Goal: Task Accomplishment & Management: Manage account settings

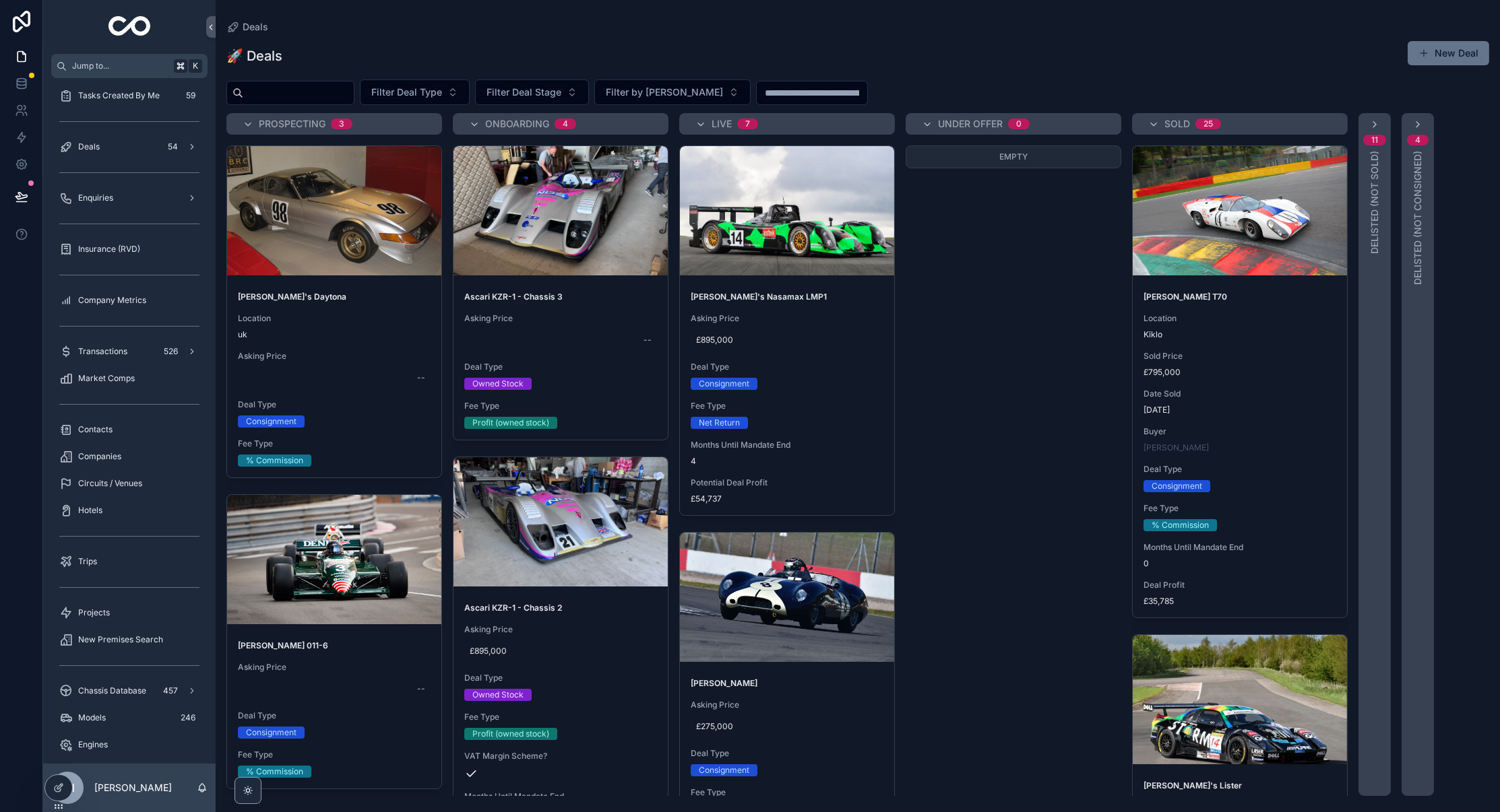
scroll to position [2065, 0]
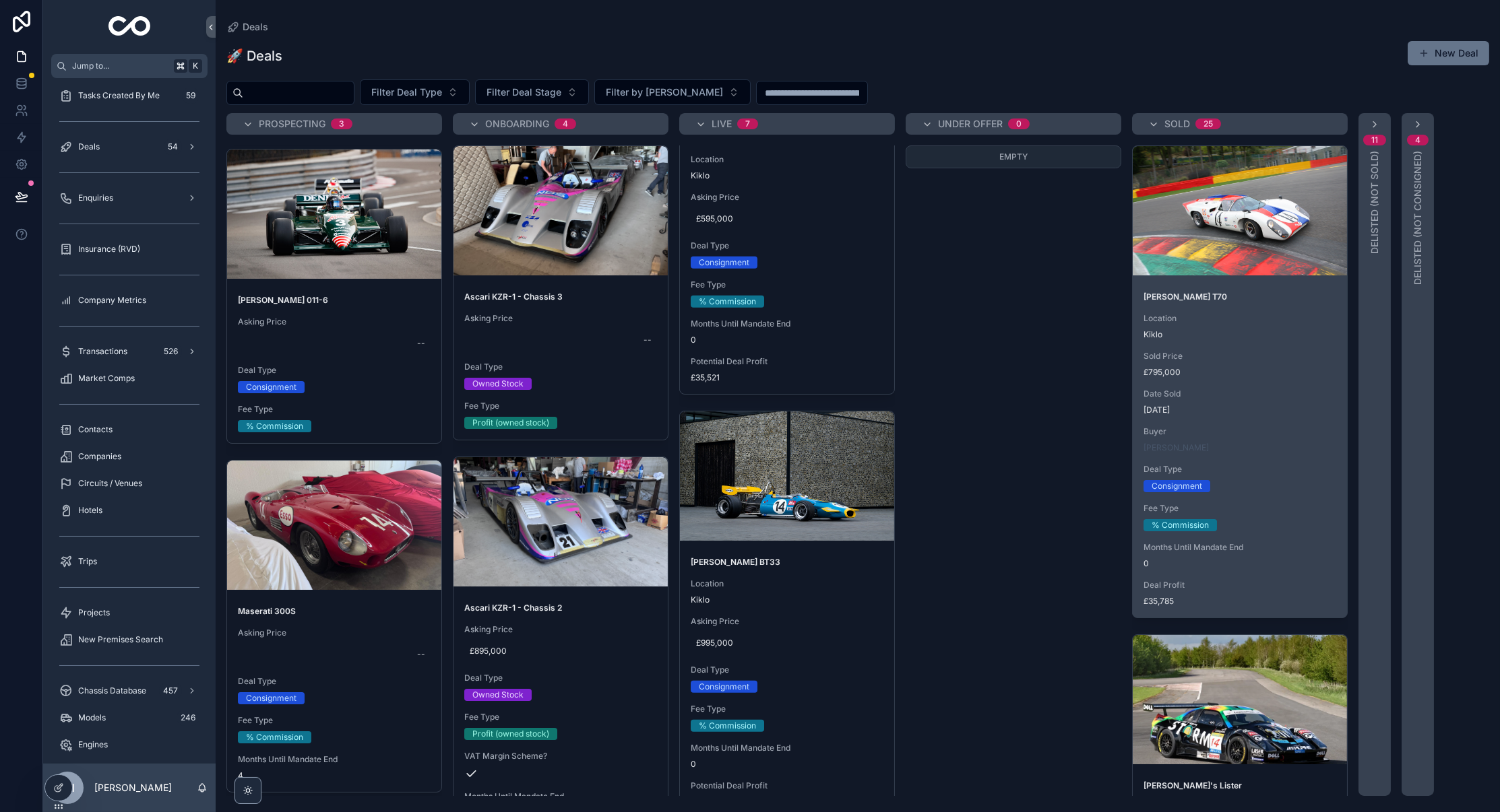
click at [1249, 315] on span "Location" at bounding box center [1240, 318] width 193 height 11
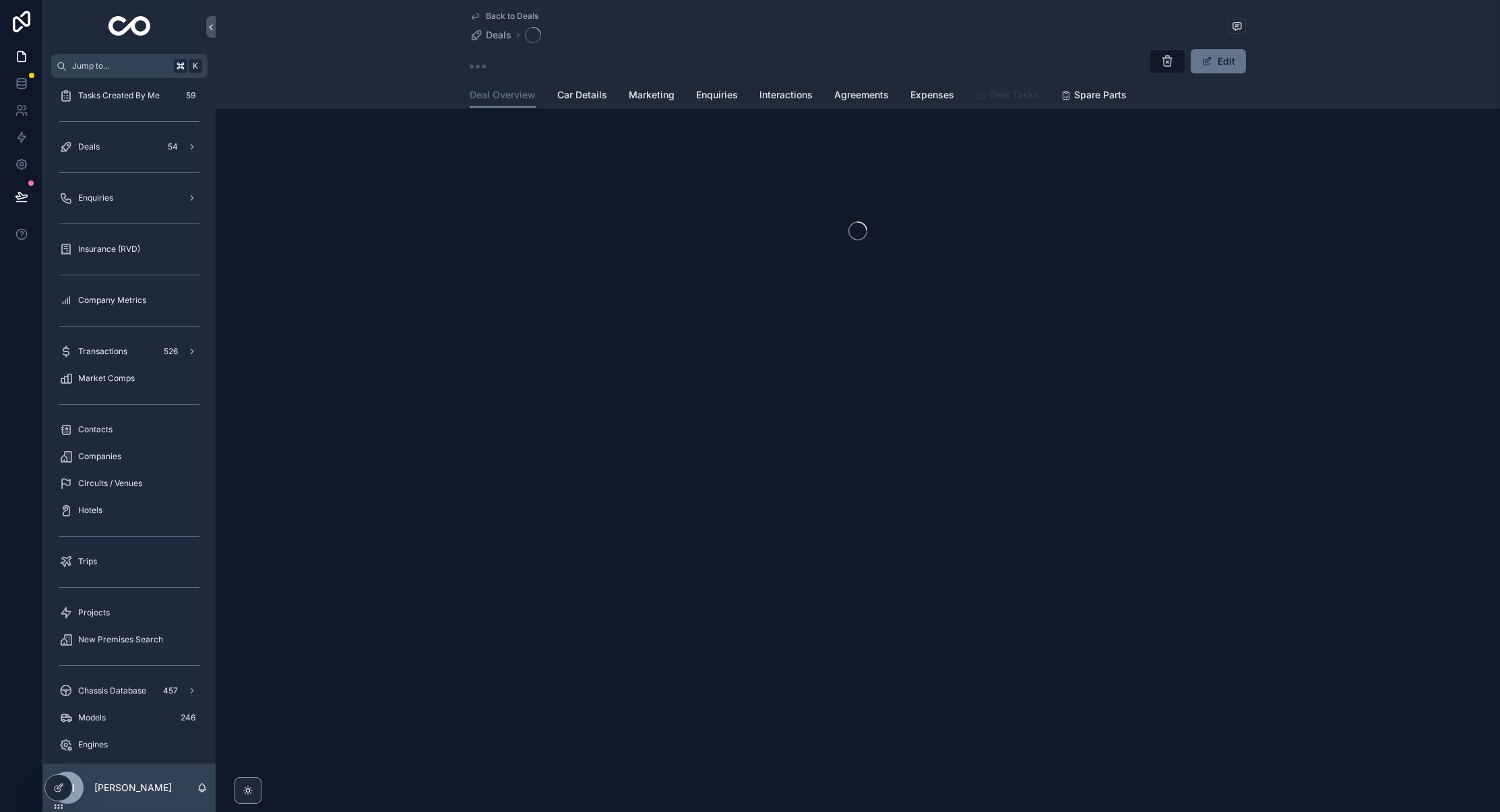
click at [1010, 101] on span "Deal Tasks" at bounding box center [1014, 95] width 50 height 14
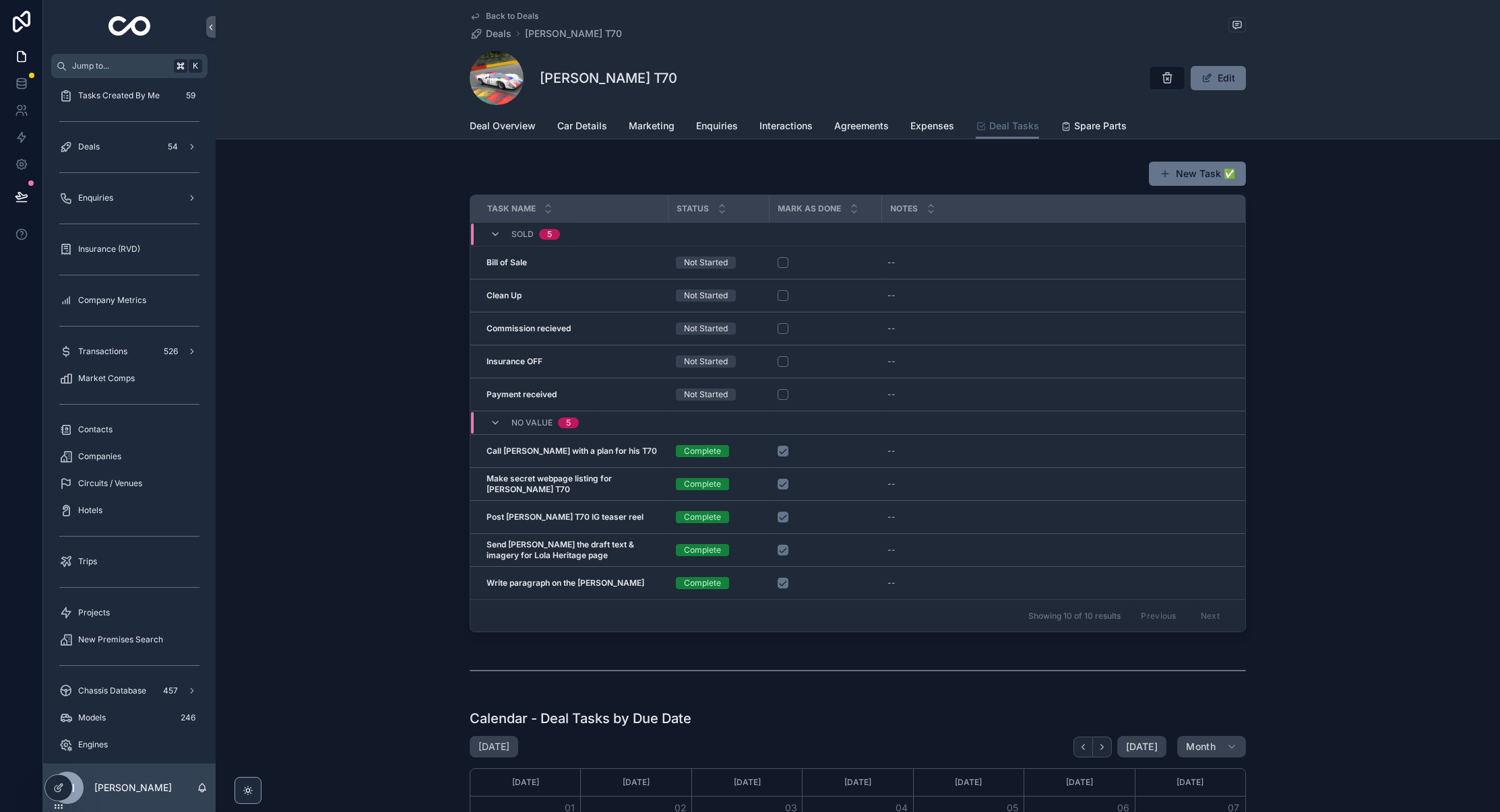
click at [364, 341] on div "New Task ✅ Task Name Status Mark As Done Notes SOLD 5 Bill of Sale Bill of Sale…" at bounding box center [857, 397] width 1284 height 483
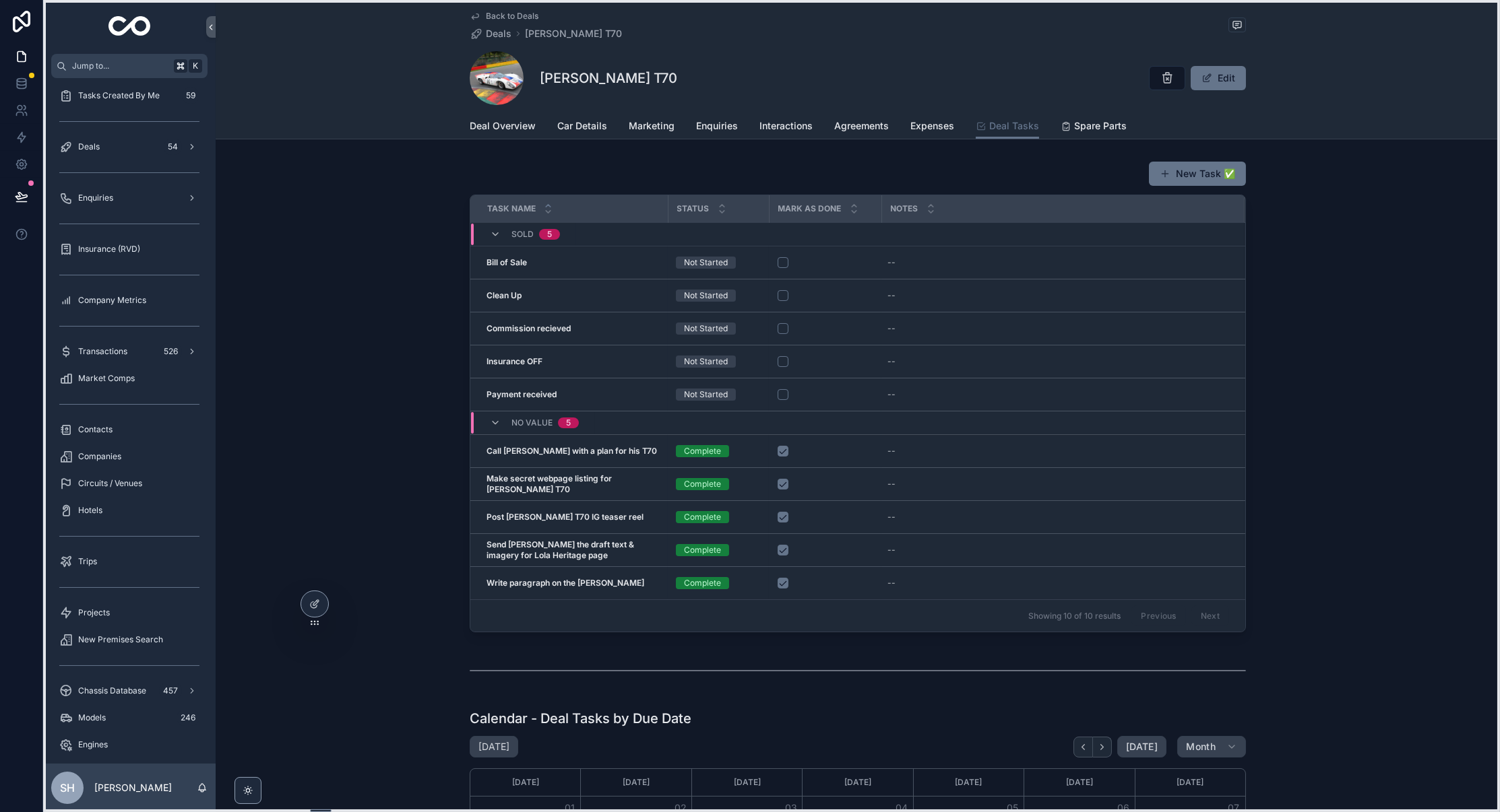
drag, startPoint x: 58, startPoint y: 804, endPoint x: 314, endPoint y: 707, distance: 273.8
drag, startPoint x: 314, startPoint y: 804, endPoint x: 279, endPoint y: 807, distance: 35.1
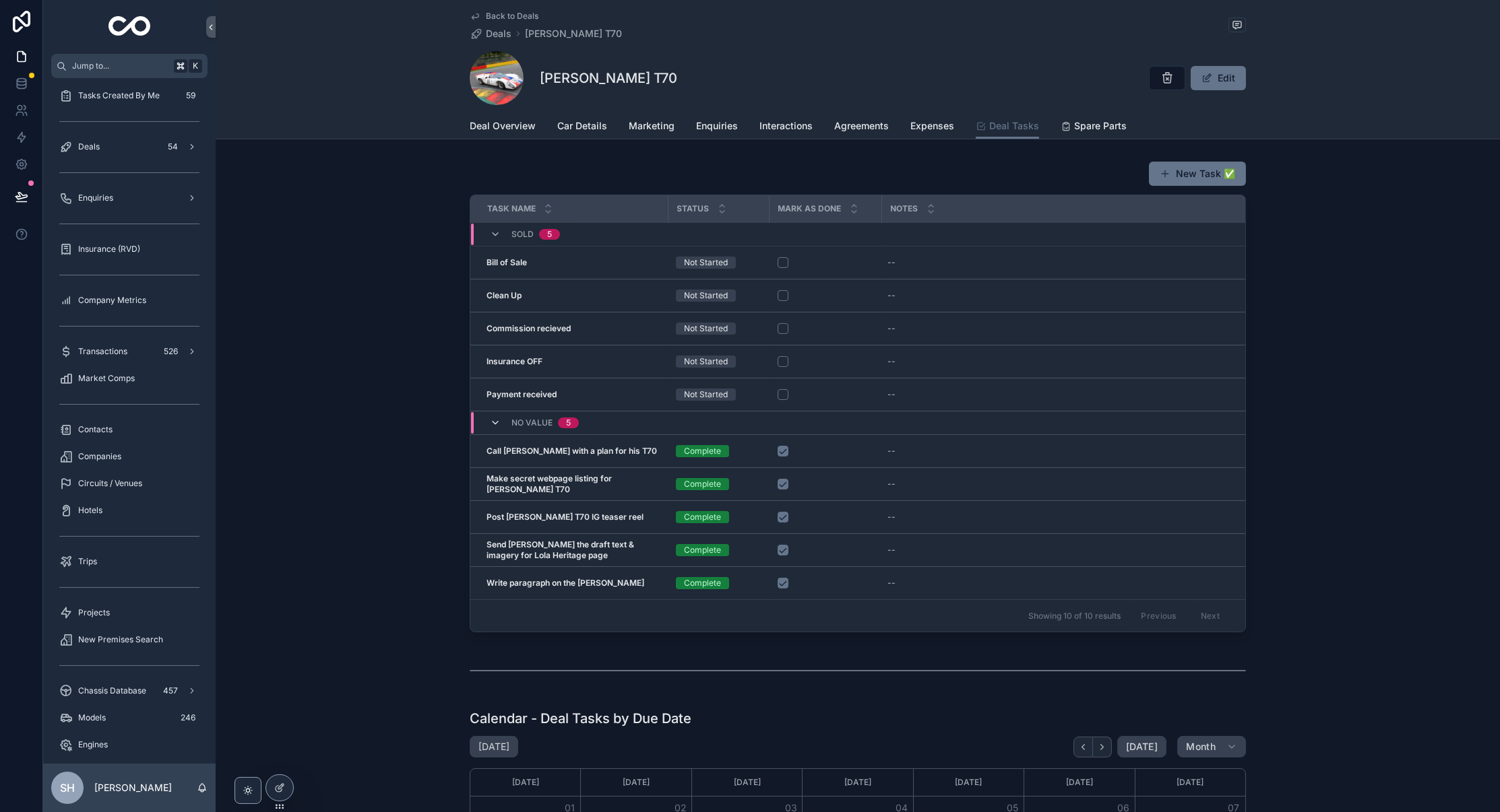
click at [493, 421] on icon "scrollable content" at bounding box center [495, 423] width 11 height 11
